Goal: Task Accomplishment & Management: Manage account settings

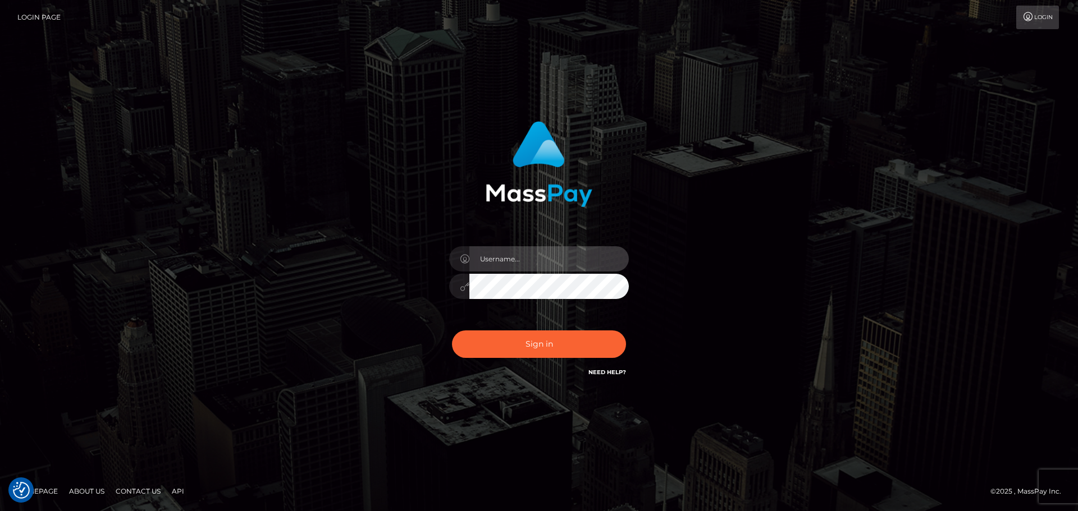
click at [496, 268] on input "text" at bounding box center [548, 258] width 159 height 25
type input "pschroll"
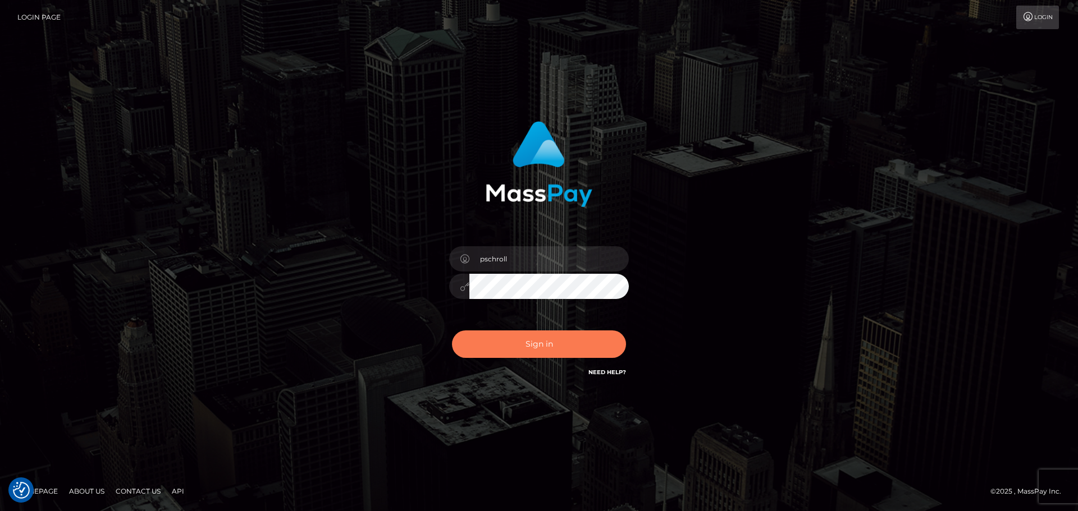
click at [548, 348] on button "Sign in" at bounding box center [539, 345] width 174 height 28
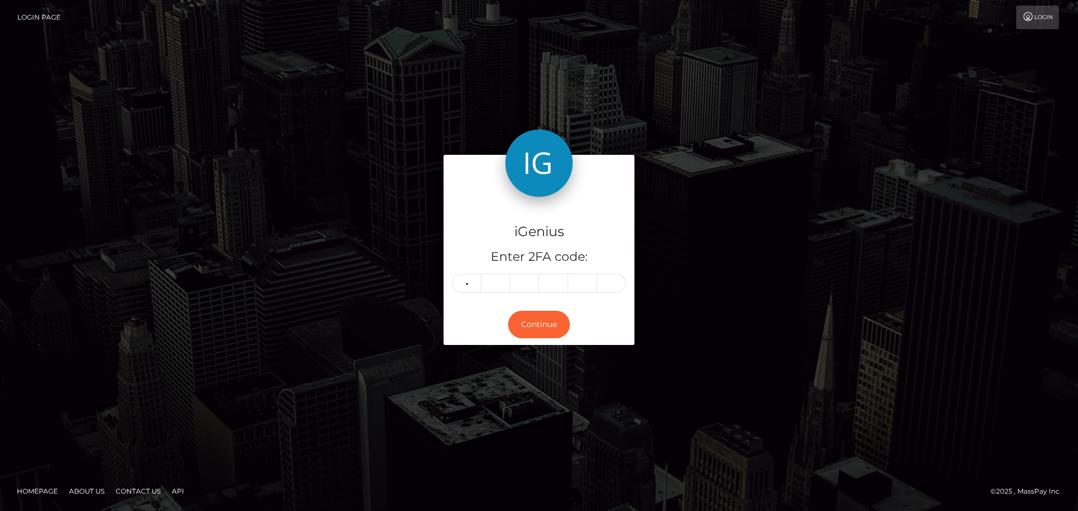
type input "5"
type input "7"
type input "2"
type input "4"
type input "8"
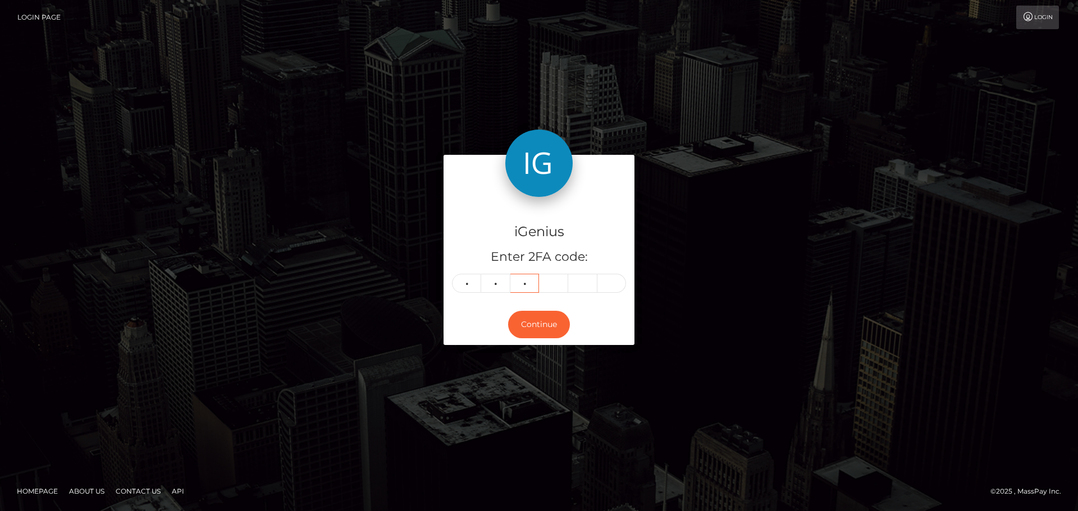
type input "5"
type input "1"
type input "8"
type input "4"
type input "8"
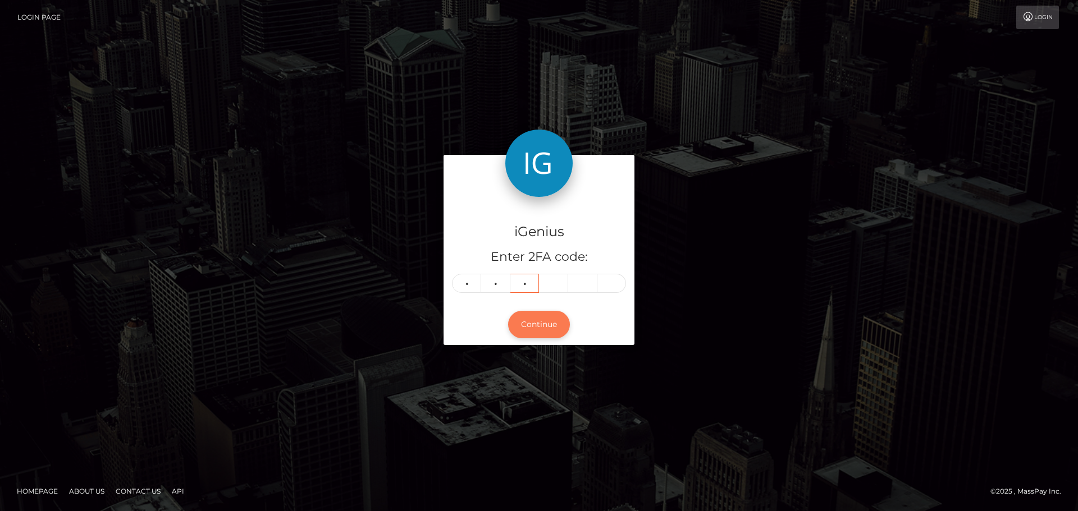
type input "5"
type input "1"
type input "8"
type input "1"
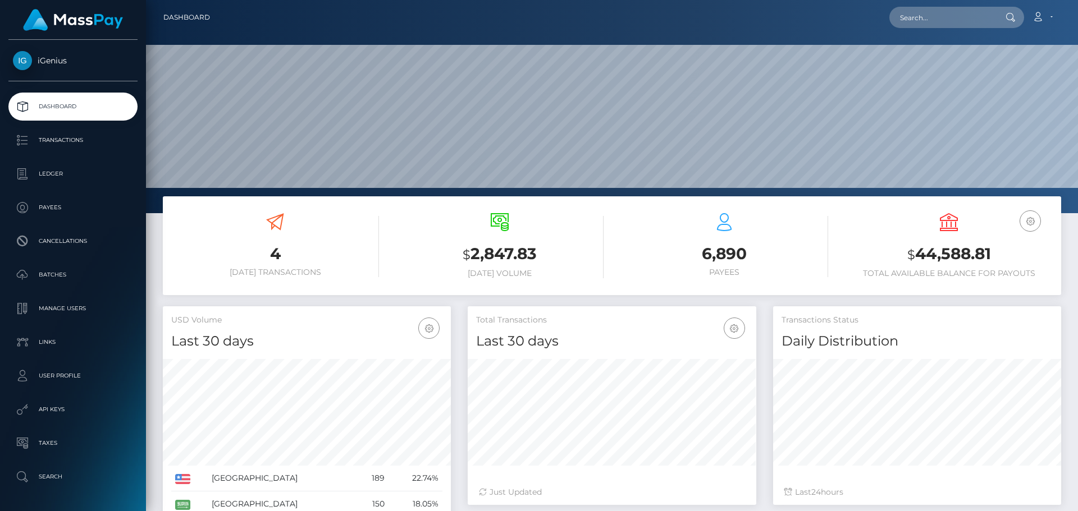
scroll to position [199, 289]
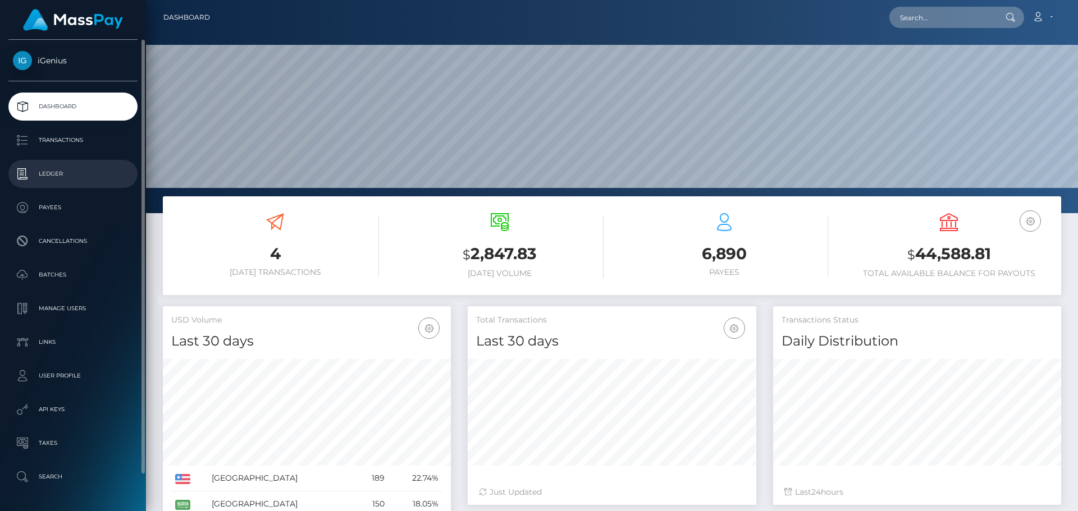
click at [66, 177] on p "Ledger" at bounding box center [73, 174] width 120 height 17
